Goal: Task Accomplishment & Management: Use online tool/utility

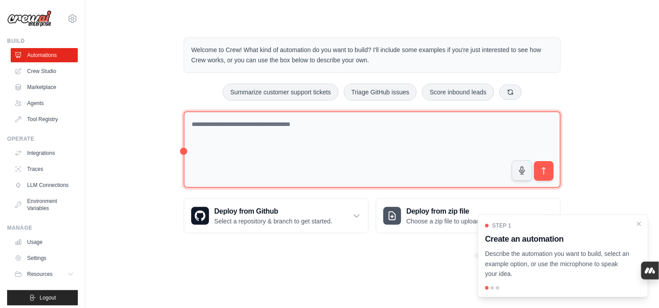
click at [375, 125] on textarea at bounding box center [372, 149] width 377 height 77
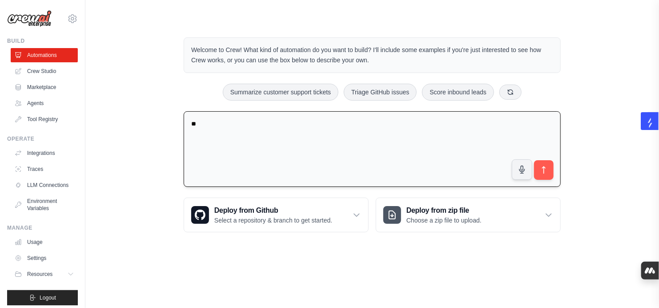
click at [286, 129] on textarea "*" at bounding box center [372, 149] width 377 height 76
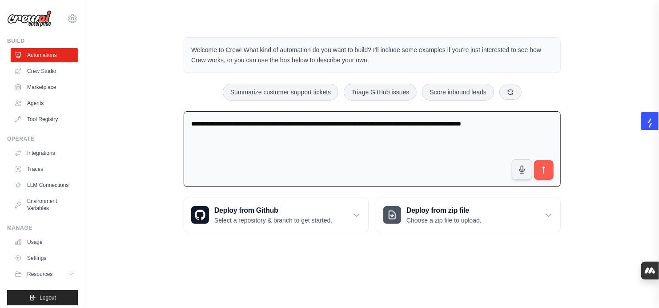
type textarea "**********"
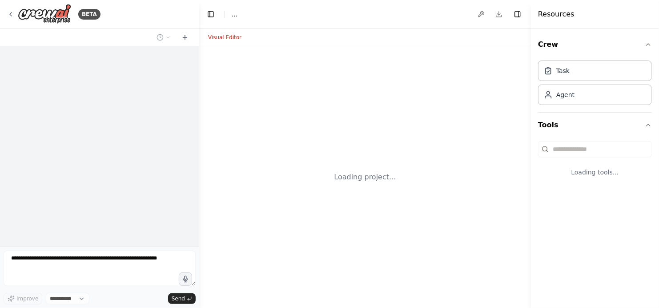
select select "****"
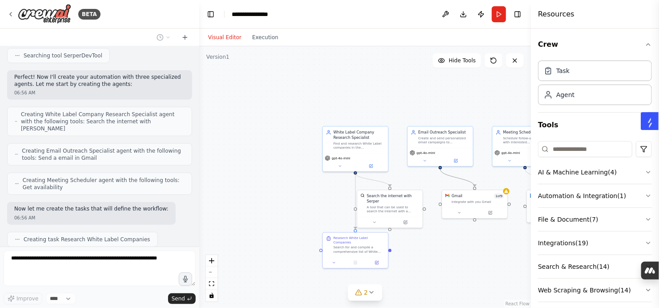
scroll to position [388, 0]
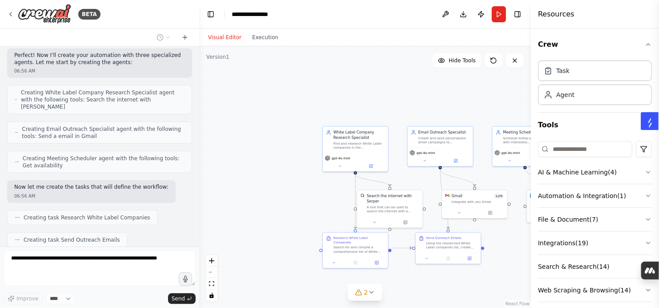
drag, startPoint x: 466, startPoint y: 182, endPoint x: 446, endPoint y: 109, distance: 75.2
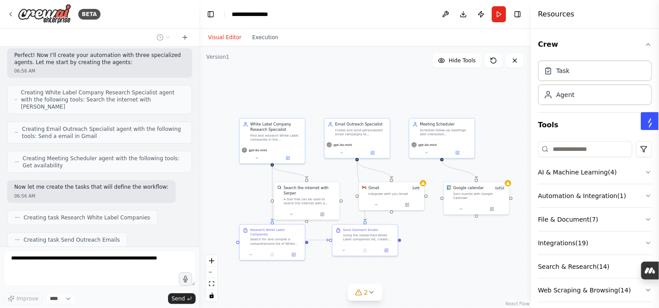
drag, startPoint x: 446, startPoint y: 109, endPoint x: 363, endPoint y: 101, distance: 83.5
click at [363, 101] on div ".deletable-edge-delete-btn { width: 20px; height: 20px; border: 0px solid #ffff…" at bounding box center [365, 176] width 332 height 261
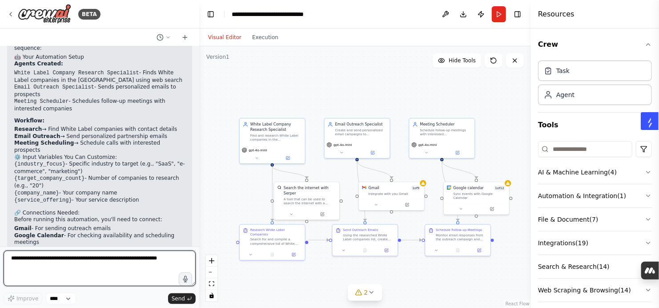
scroll to position [754, 0]
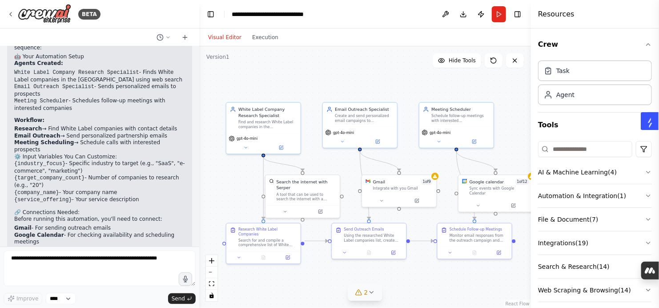
click at [371, 293] on icon at bounding box center [371, 292] width 4 height 2
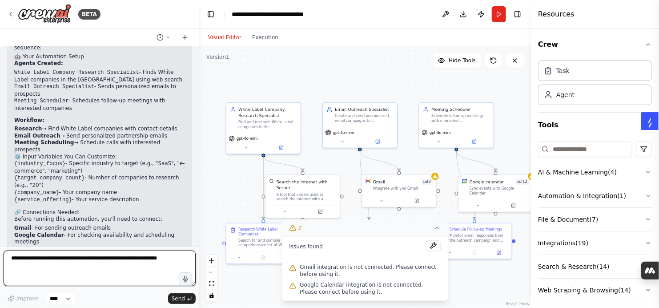
click at [100, 261] on textarea at bounding box center [100, 268] width 192 height 36
type textarea "**********"
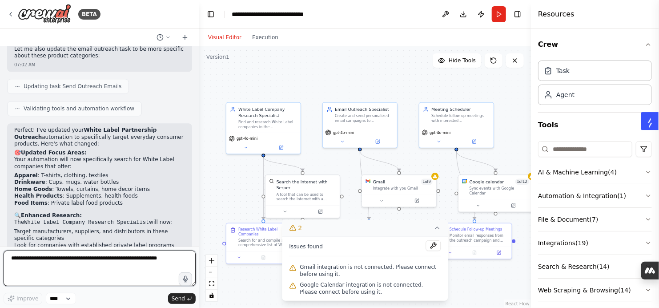
scroll to position [1152, 0]
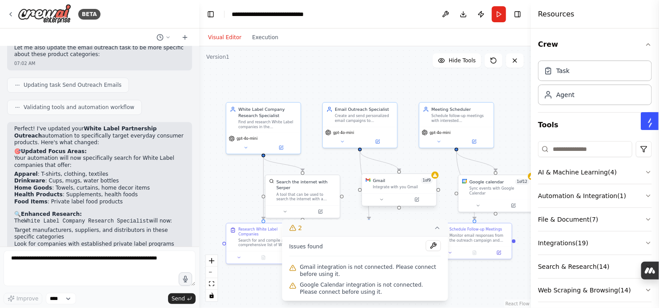
click at [407, 194] on div at bounding box center [399, 199] width 74 height 12
click at [432, 245] on button at bounding box center [433, 245] width 15 height 11
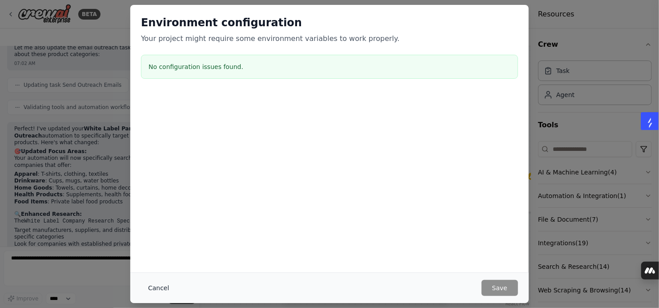
click at [159, 289] on button "Cancel" at bounding box center [158, 288] width 35 height 16
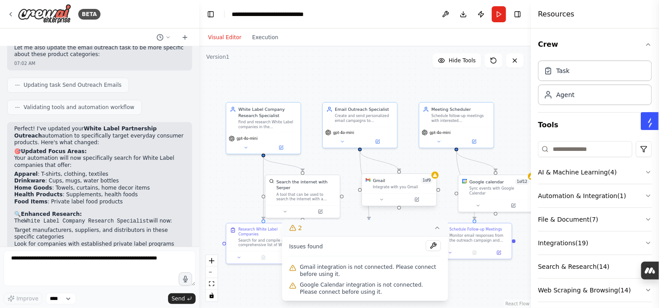
click at [418, 187] on div "Integrate with you Gmail" at bounding box center [403, 186] width 60 height 5
click at [416, 201] on icon at bounding box center [416, 199] width 5 height 5
click at [418, 199] on body "BETA I want crew AI for search for White Labelig companies in the US then reach…" at bounding box center [329, 154] width 659 height 308
click at [418, 199] on div at bounding box center [329, 154] width 659 height 308
click at [418, 199] on icon at bounding box center [417, 198] width 3 height 3
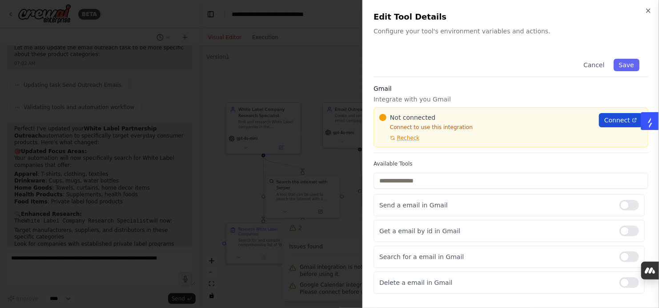
click at [608, 120] on span "Connect" at bounding box center [617, 120] width 26 height 9
click at [604, 123] on span "Connect" at bounding box center [617, 120] width 26 height 9
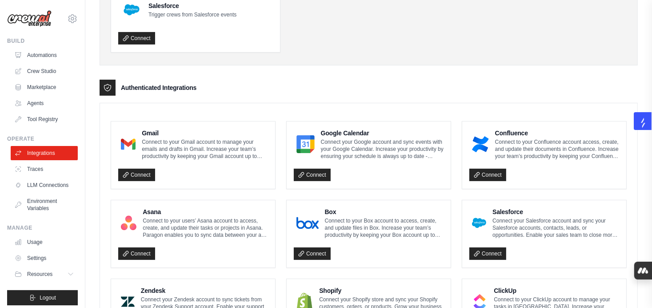
scroll to position [173, 0]
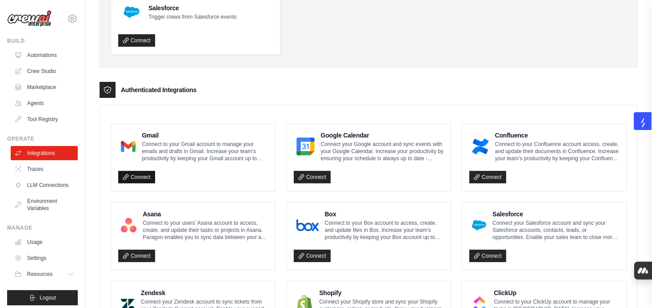
click at [139, 176] on link "Connect" at bounding box center [136, 177] width 37 height 12
click at [316, 172] on link "Connect" at bounding box center [312, 177] width 37 height 12
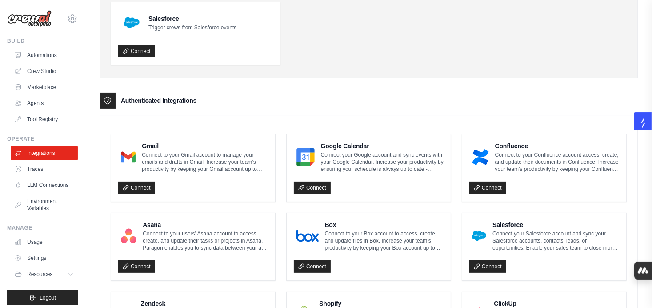
scroll to position [162, 0]
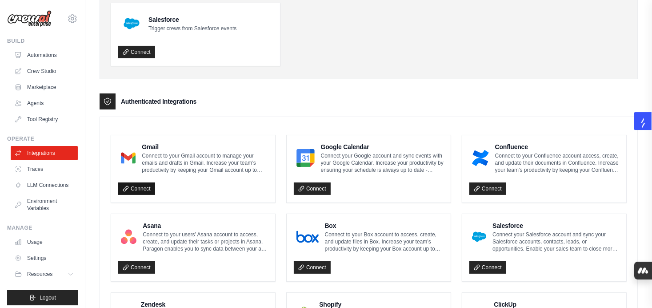
click at [139, 190] on link "Connect" at bounding box center [136, 188] width 37 height 12
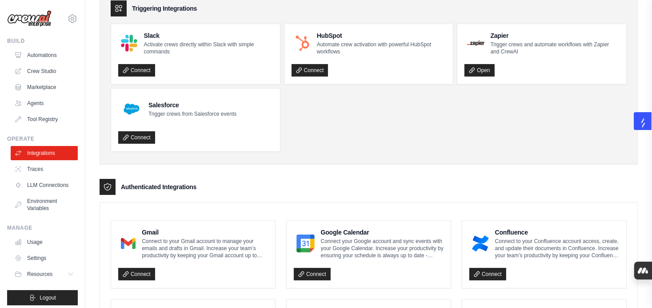
scroll to position [75, 0]
